Goal: Navigation & Orientation: Find specific page/section

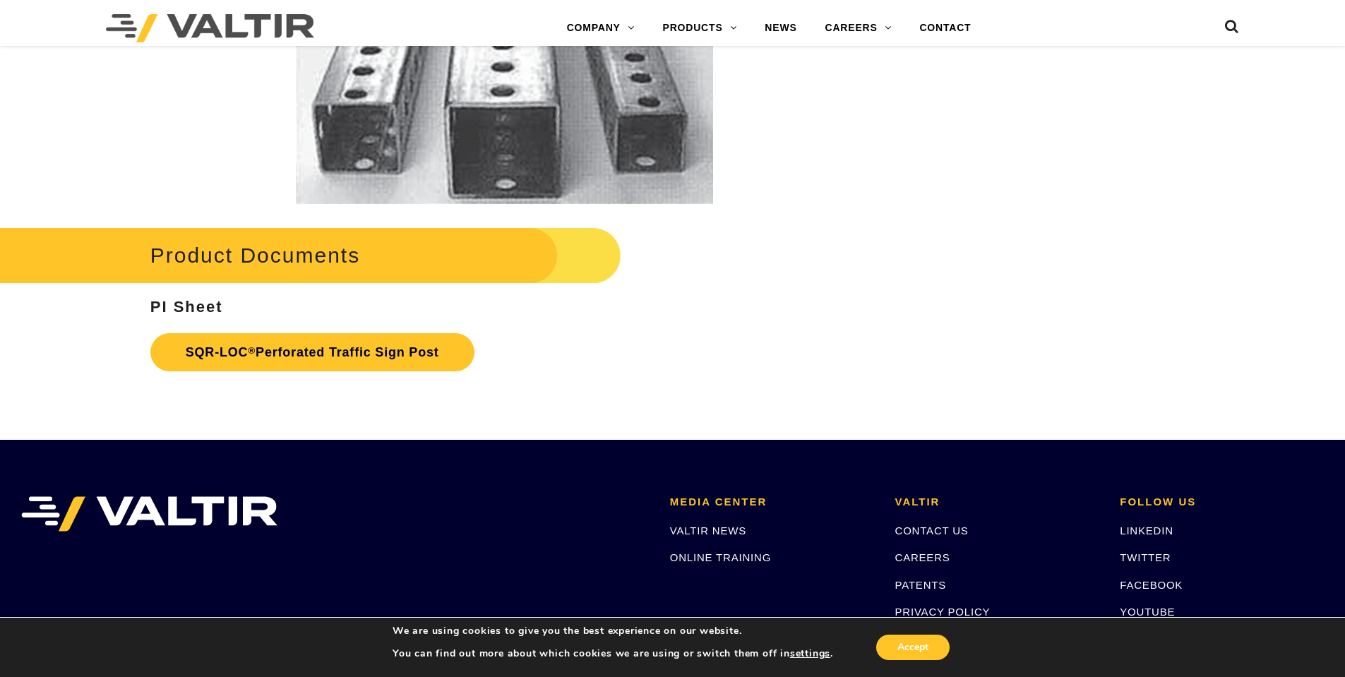
scroll to position [2683, 0]
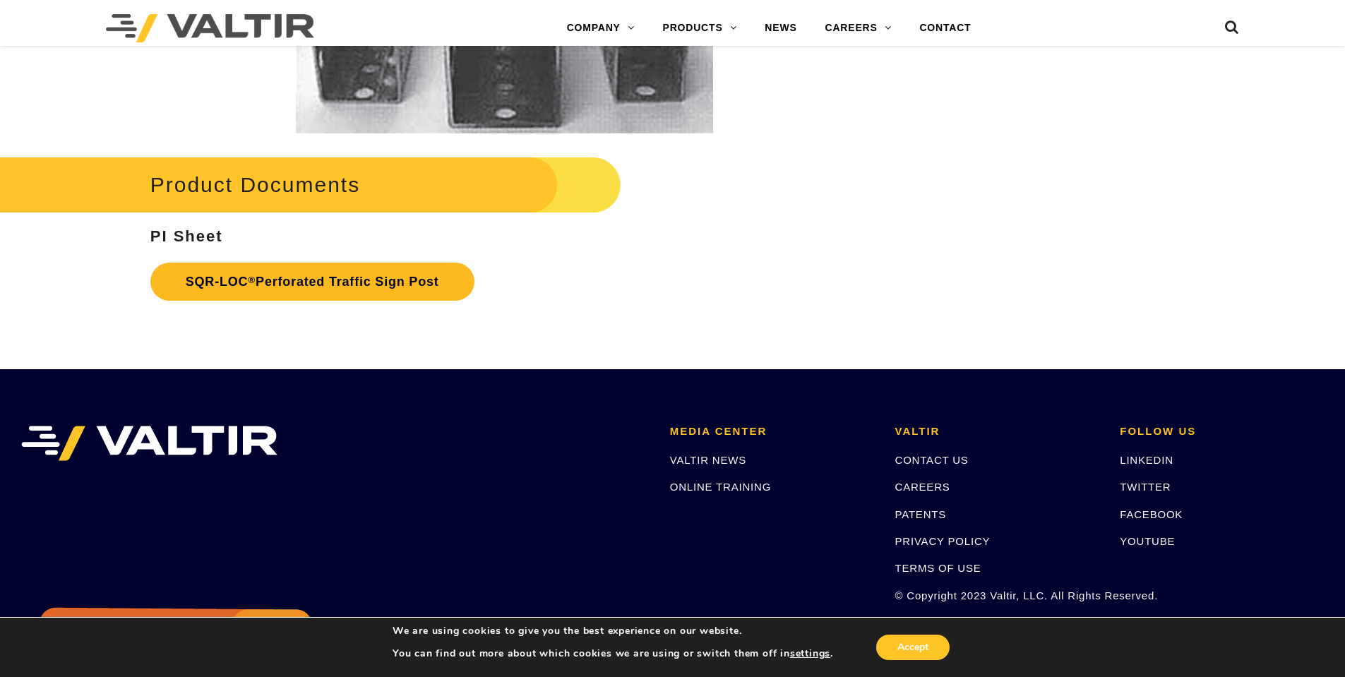
click at [249, 284] on sup "®" at bounding box center [252, 280] width 8 height 11
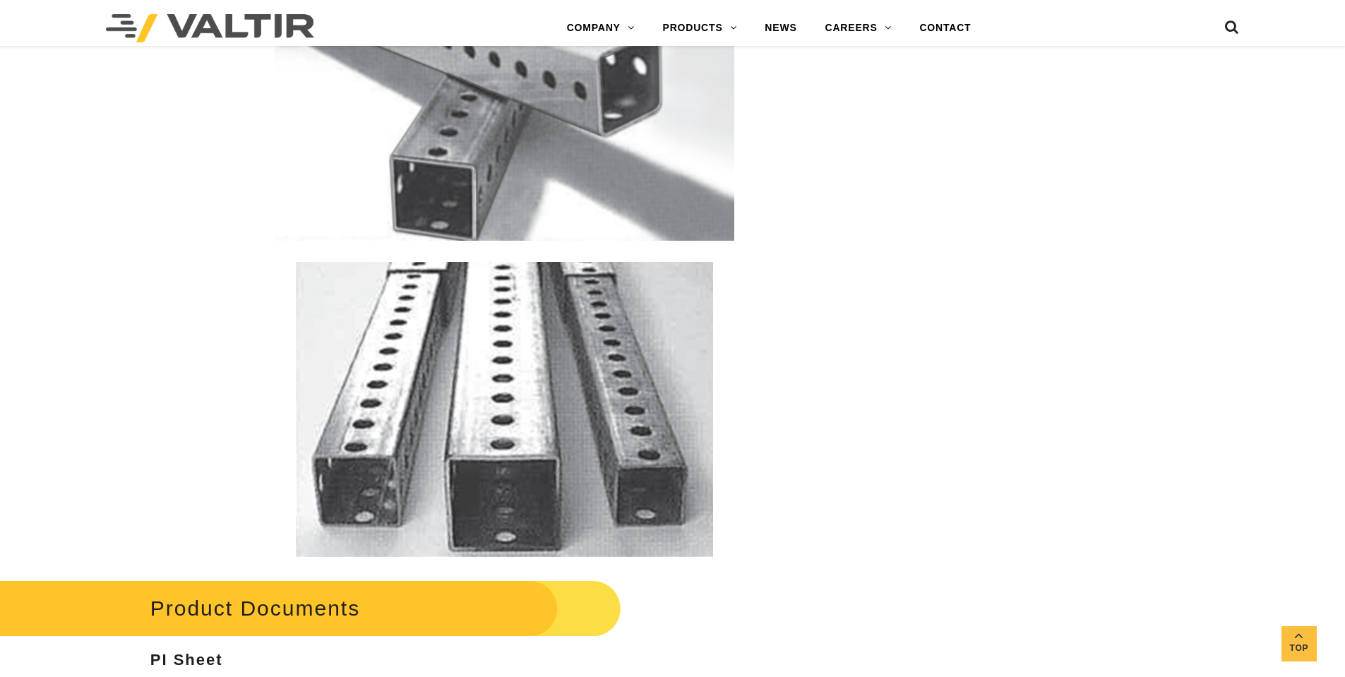
scroll to position [1694, 0]
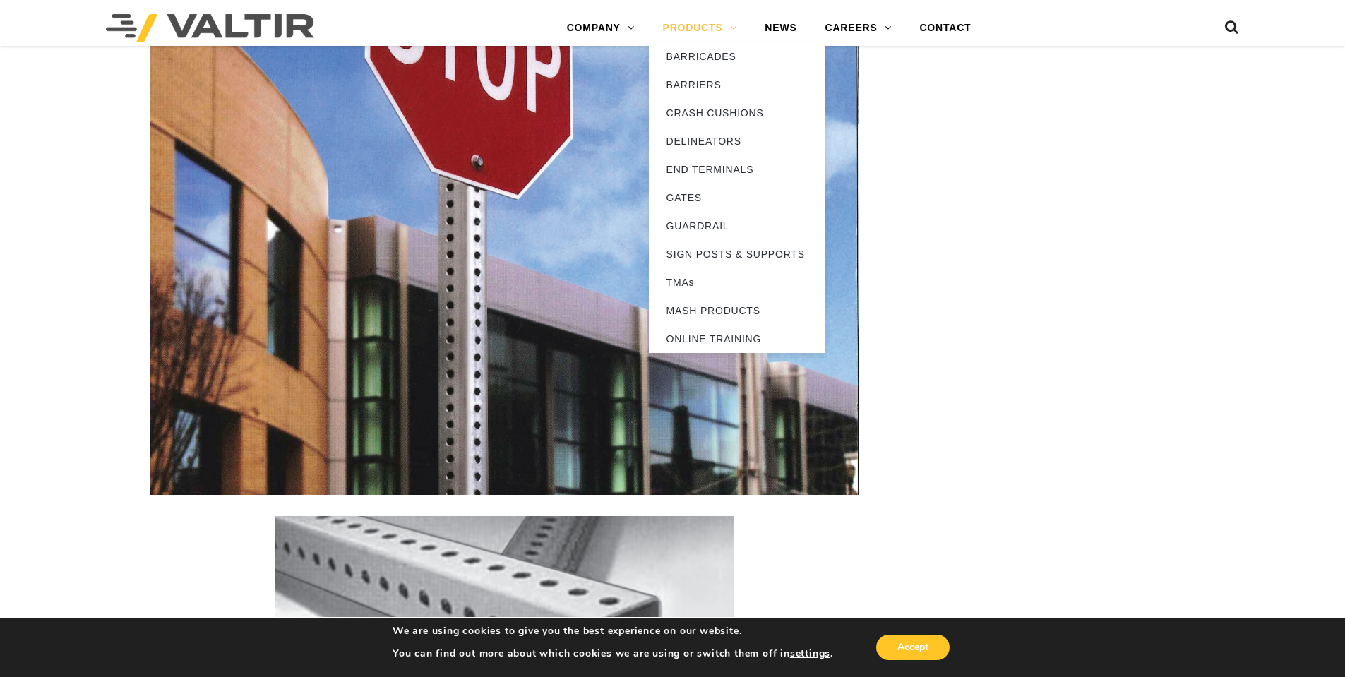
click at [721, 24] on link "PRODUCTS" at bounding box center [700, 28] width 102 height 28
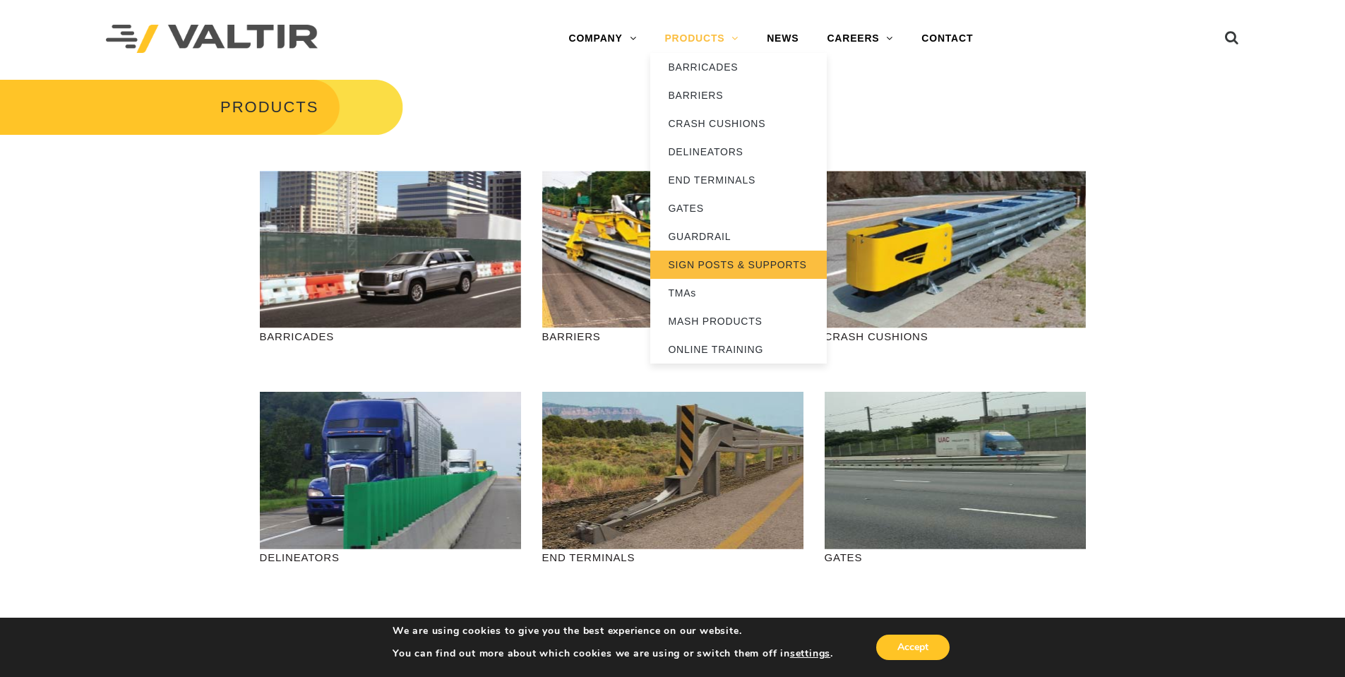
click at [743, 263] on link "SIGN POSTS & SUPPORTS" at bounding box center [738, 265] width 176 height 28
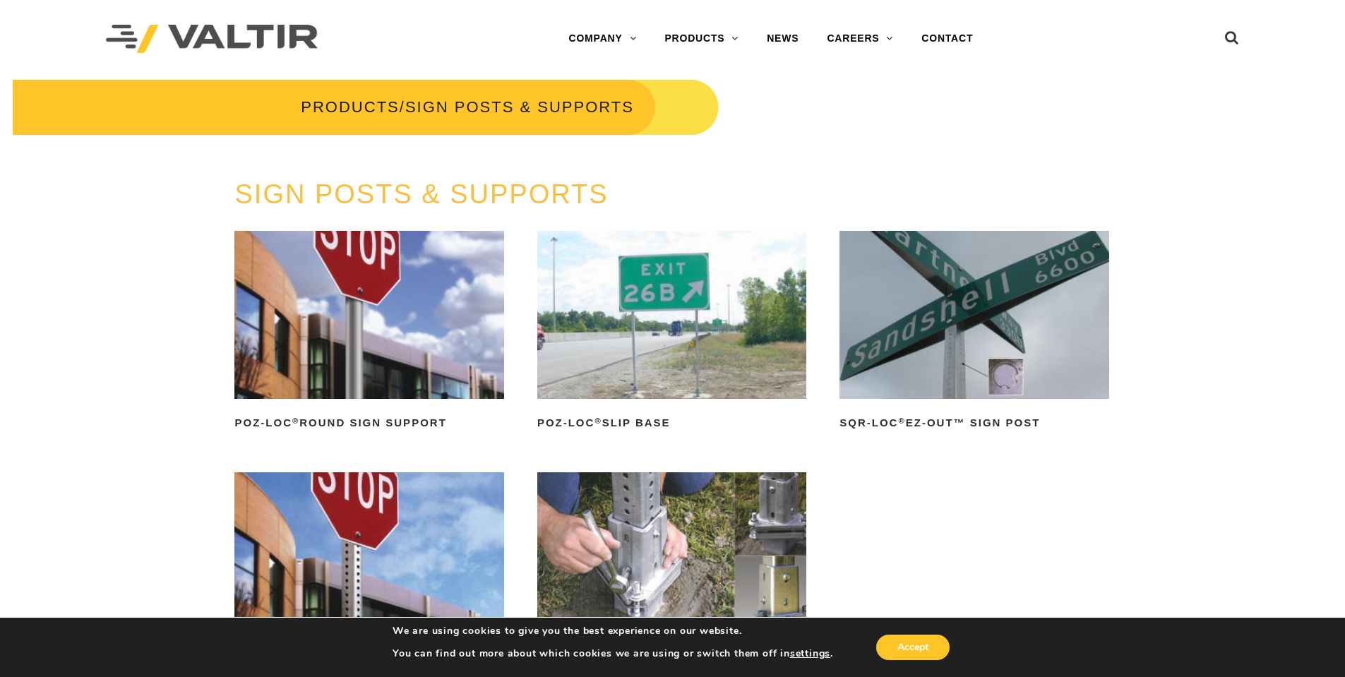
scroll to position [212, 0]
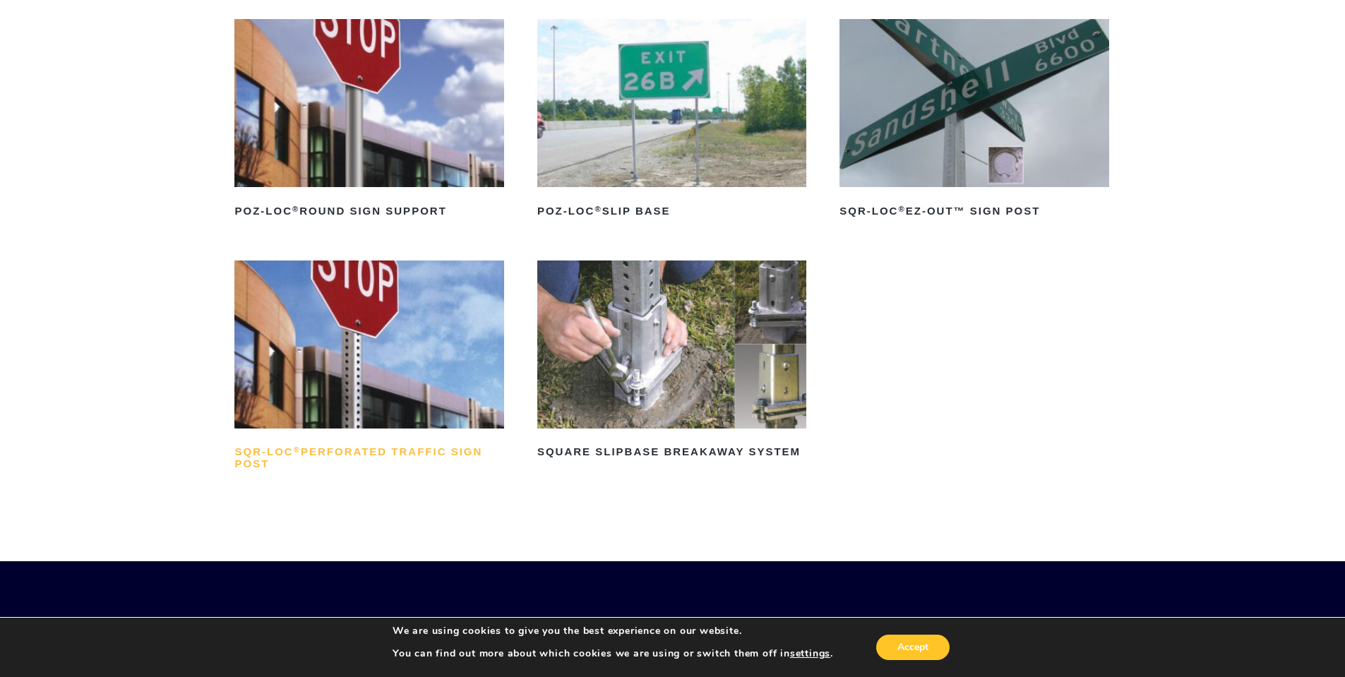
click at [344, 448] on h2 "SQR-LOC ® Perforated Traffic Sign Post" at bounding box center [368, 458] width 269 height 34
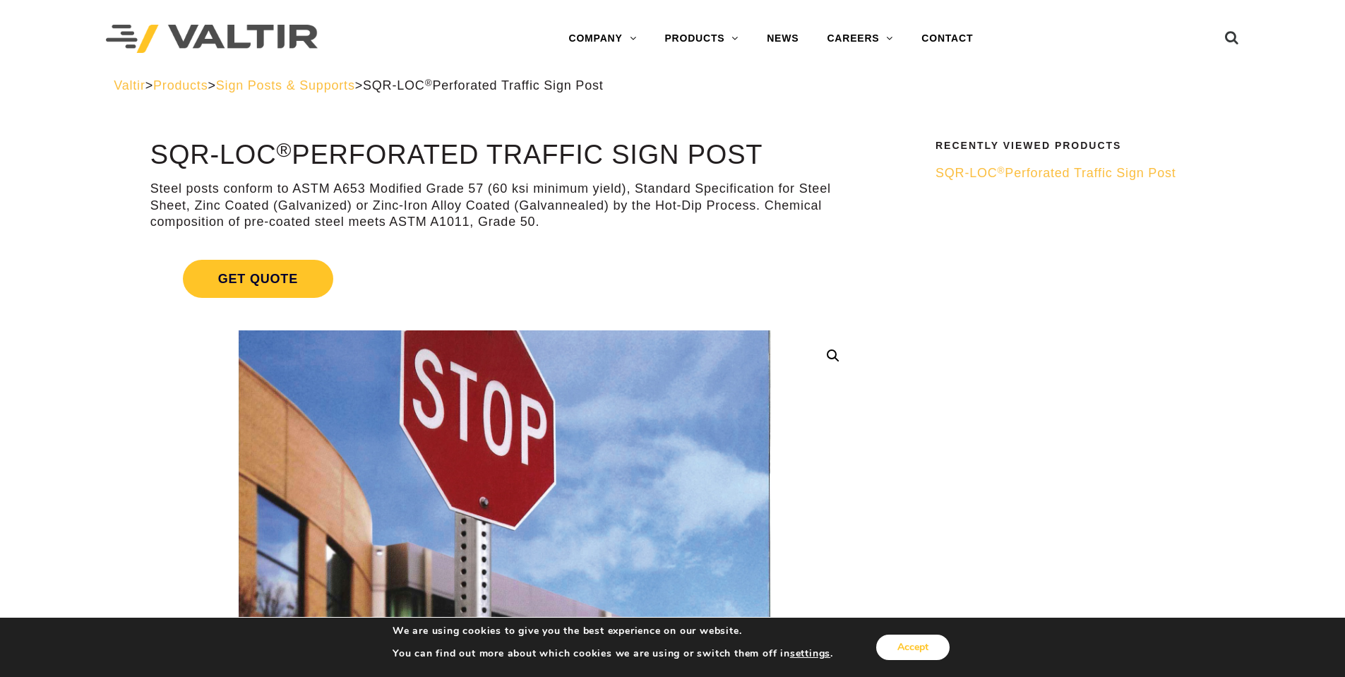
click at [918, 643] on button "Accept" at bounding box center [912, 647] width 73 height 25
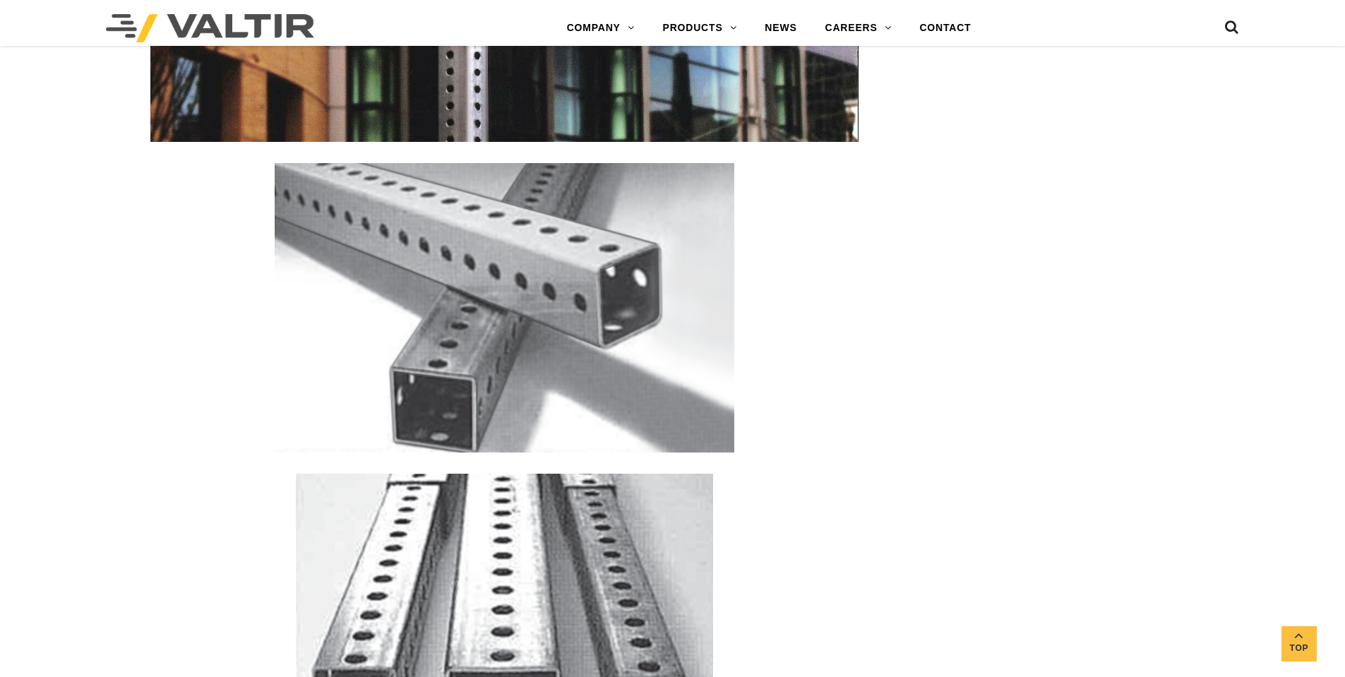
scroll to position [2471, 0]
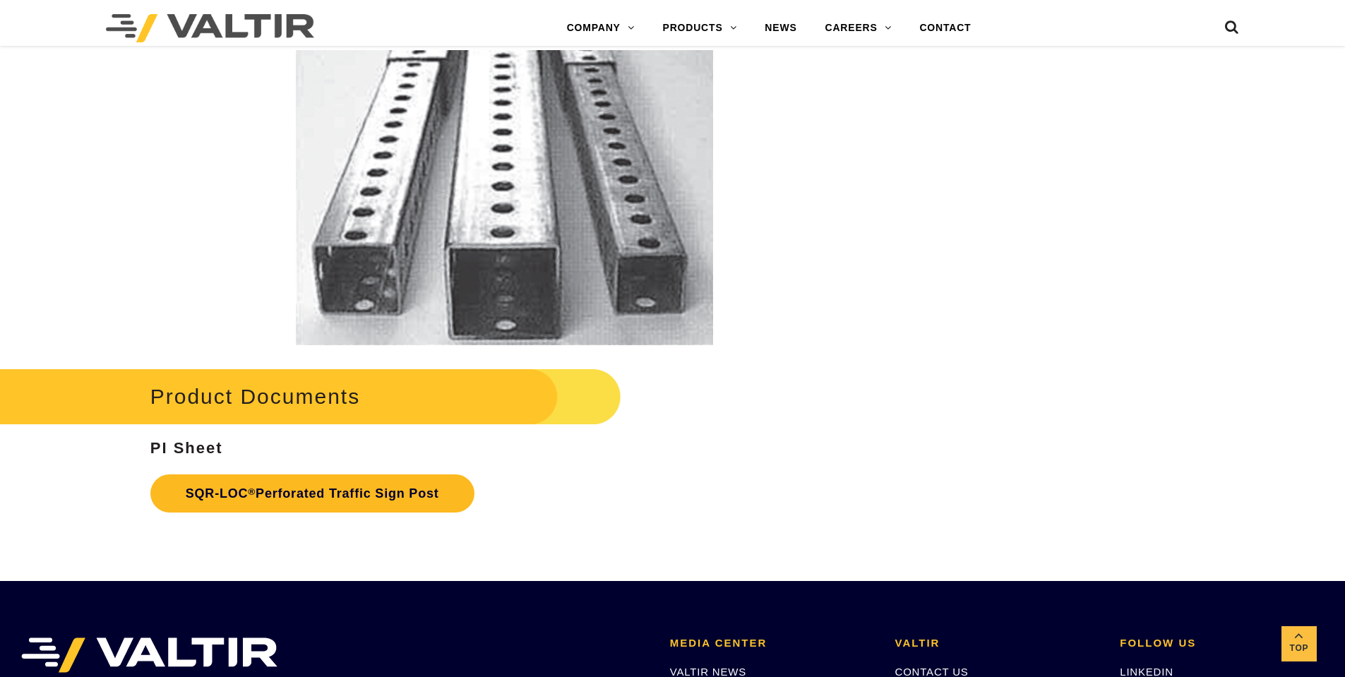
click at [318, 495] on link "SQR-LOC ® Perforated Traffic Sign Post" at bounding box center [312, 493] width 324 height 38
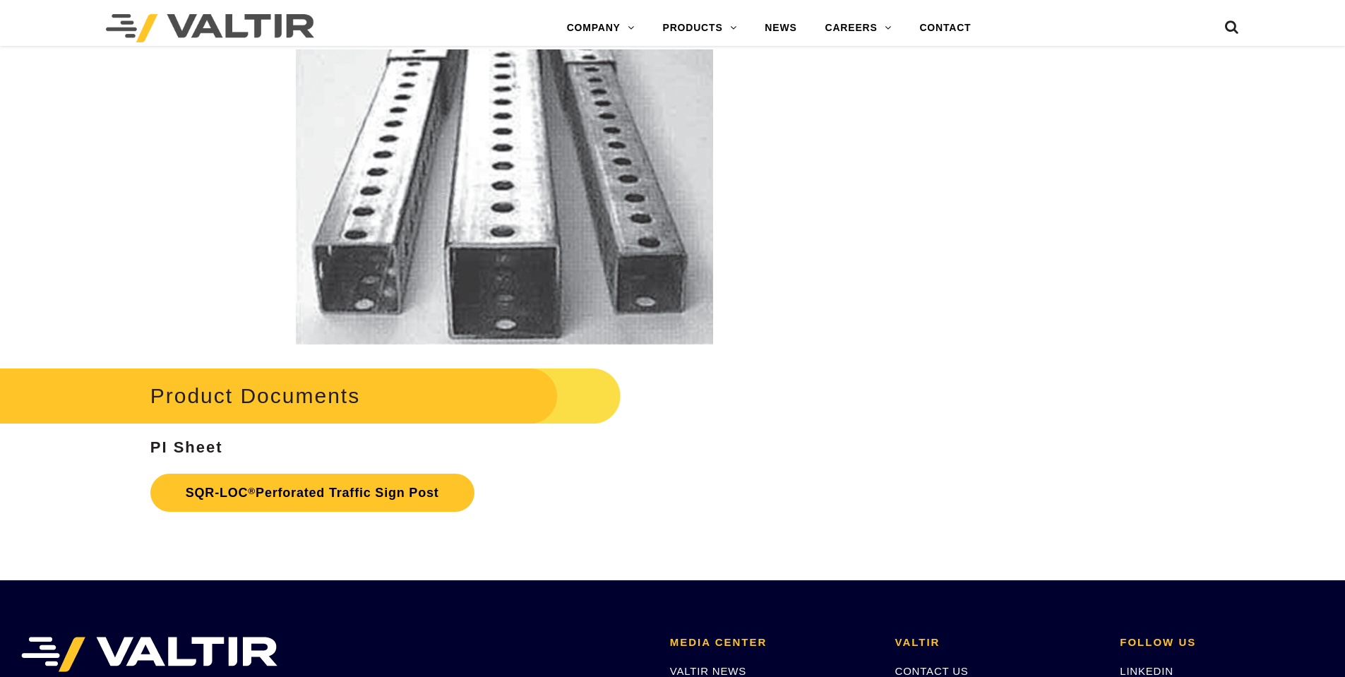
scroll to position [2471, 0]
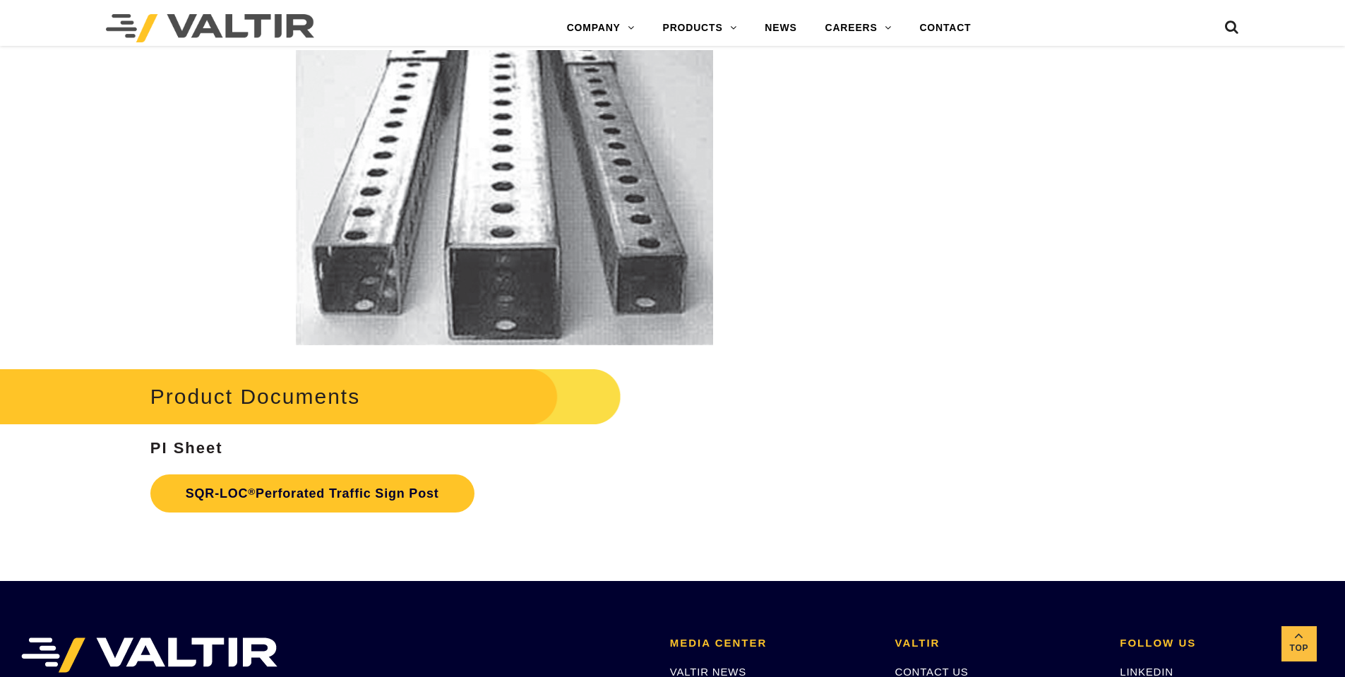
scroll to position [2799, 0]
